Goal: Transaction & Acquisition: Purchase product/service

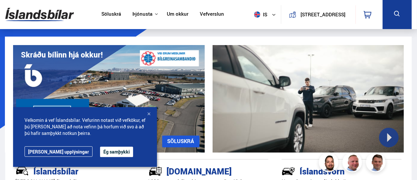
click at [100, 152] on button "Ég samþykki" at bounding box center [116, 152] width 33 height 10
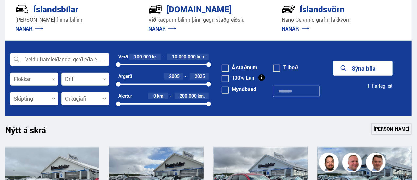
scroll to position [162, 0]
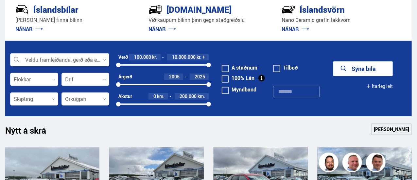
click at [105, 60] on icon at bounding box center [104, 59] width 3 height 3
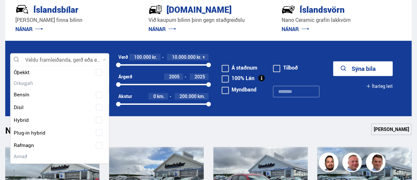
scroll to position [891, 0]
click at [37, 147] on div at bounding box center [53, 144] width 82 height 9
click at [98, 145] on span at bounding box center [99, 145] width 7 height 7
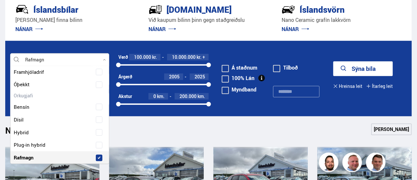
scroll to position [903, 0]
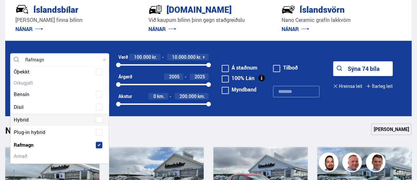
click at [129, 127] on div "Nýtt á skrá Sjá meira" at bounding box center [208, 132] width 406 height 16
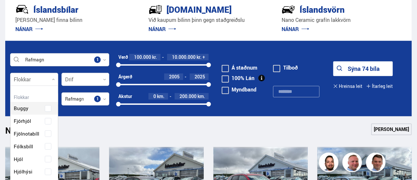
click at [52, 81] on icon at bounding box center [53, 79] width 3 height 3
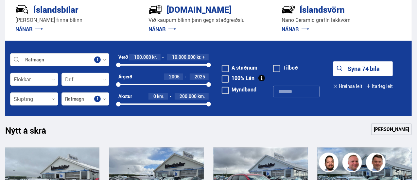
click at [52, 81] on icon at bounding box center [53, 79] width 3 height 3
drag, startPoint x: 118, startPoint y: 85, endPoint x: 195, endPoint y: 86, distance: 77.5
click at [195, 86] on div at bounding box center [195, 84] width 5 height 5
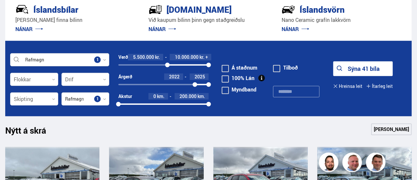
drag, startPoint x: 118, startPoint y: 66, endPoint x: 167, endPoint y: 71, distance: 49.2
click at [167, 71] on div "Verð 5.500.000 kr. 10.000.000 kr. + 5491000 10000000" at bounding box center [163, 64] width 90 height 20
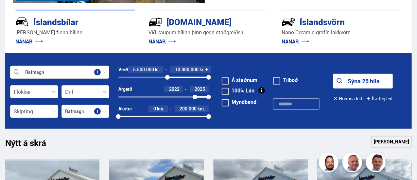
scroll to position [145, 0]
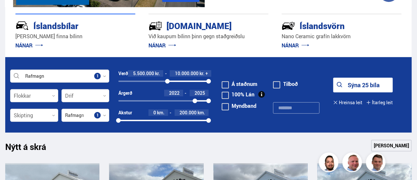
click at [363, 83] on button "Sýna 25 bíla" at bounding box center [362, 85] width 59 height 15
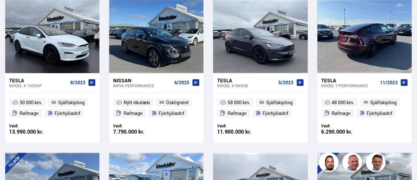
scroll to position [156, 0]
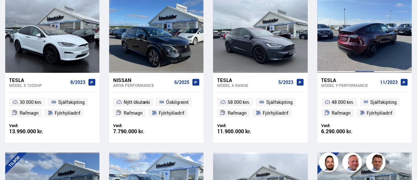
click at [366, 48] on div at bounding box center [364, 36] width 19 height 74
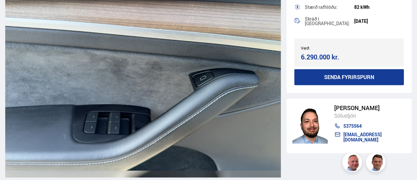
scroll to position [5532, 0]
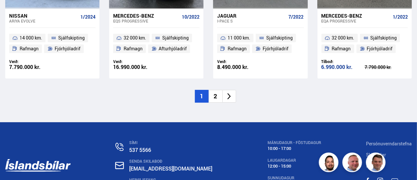
scroll to position [989, 0]
